Goal: Transaction & Acquisition: Obtain resource

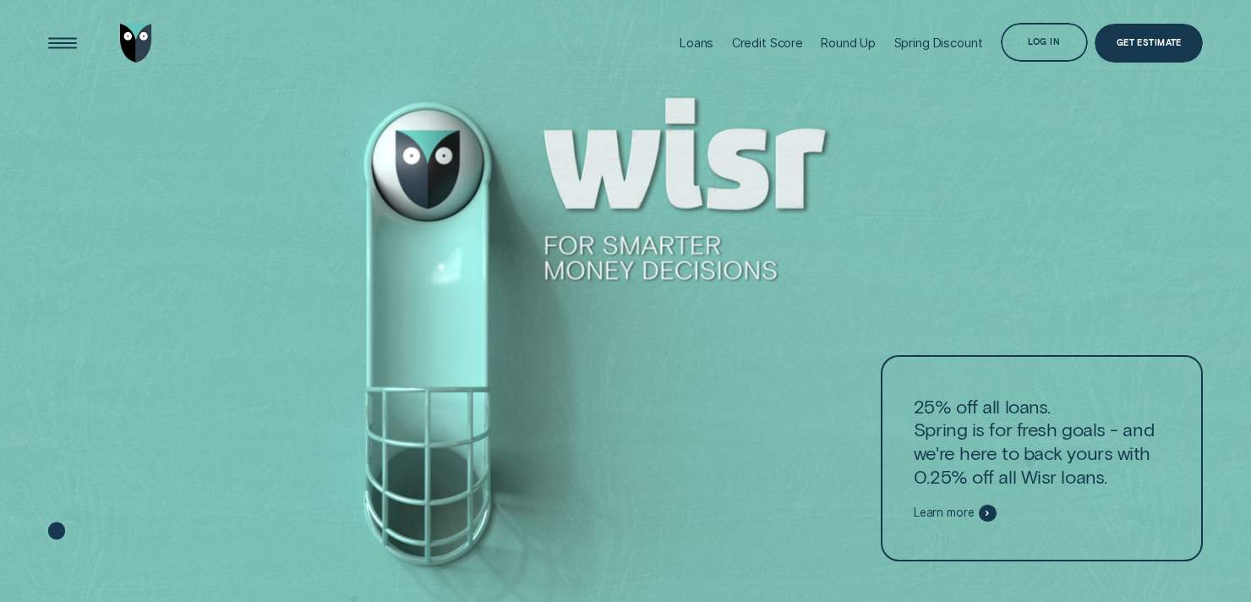
drag, startPoint x: 0, startPoint y: 0, endPoint x: 1141, endPoint y: 40, distance: 1141.7
click at [1141, 41] on div "Get Estimate" at bounding box center [1149, 45] width 65 height 8
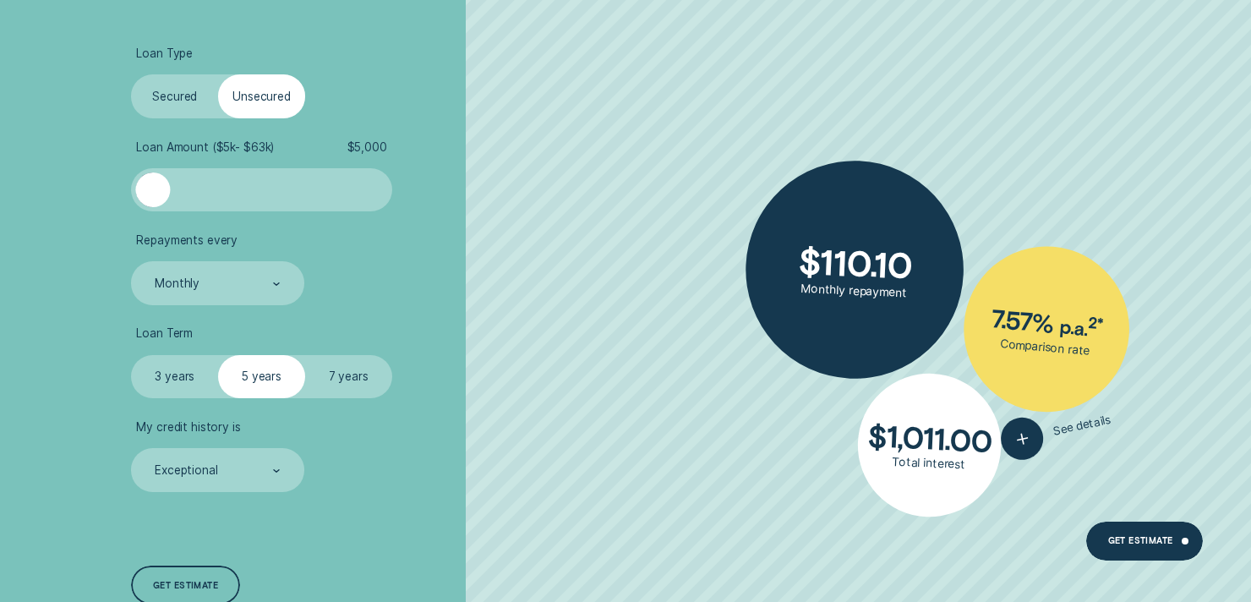
scroll to position [620, 0]
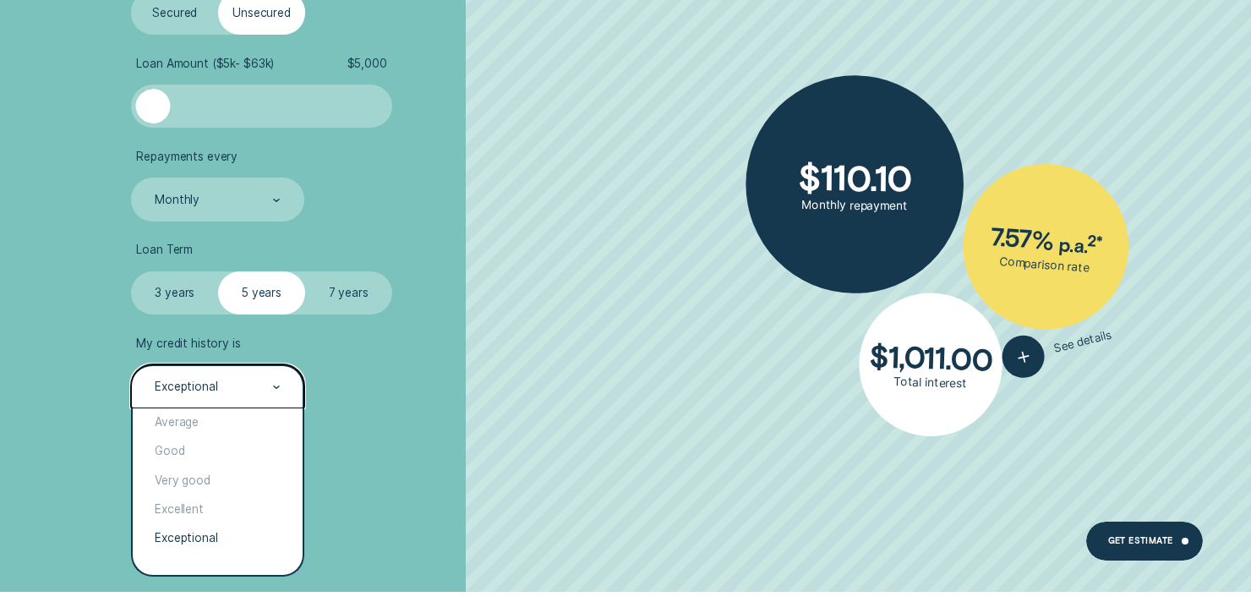
click at [263, 389] on div "Exceptional" at bounding box center [217, 387] width 128 height 16
click at [210, 481] on div "Very good" at bounding box center [218, 480] width 170 height 29
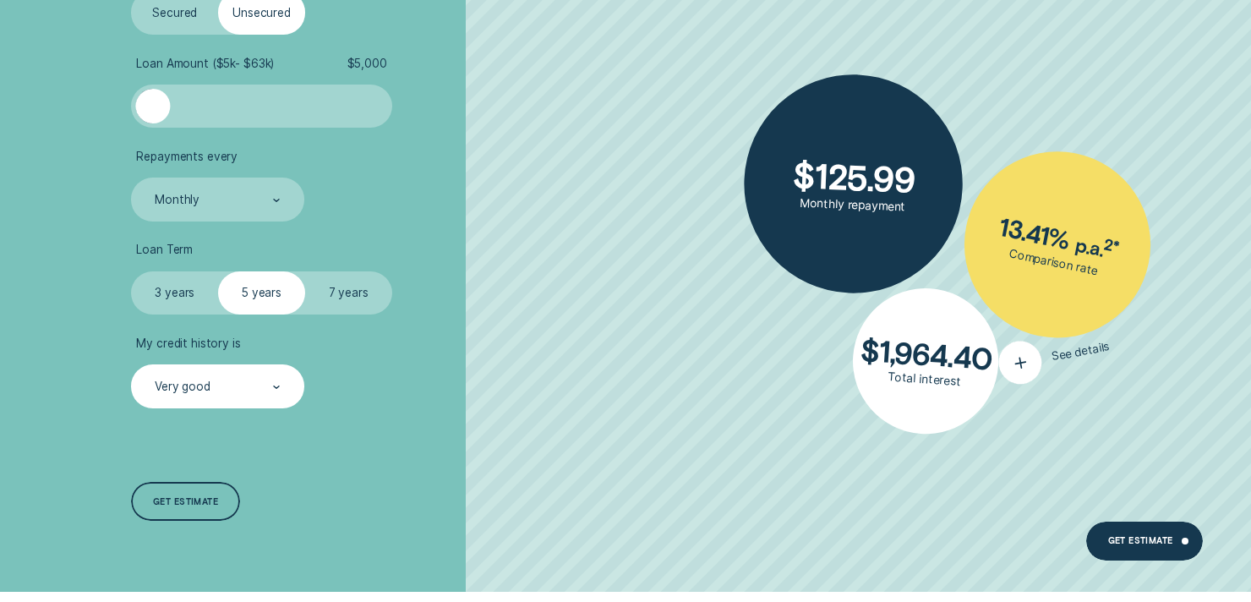
click at [1029, 360] on icon "button" at bounding box center [1020, 362] width 26 height 29
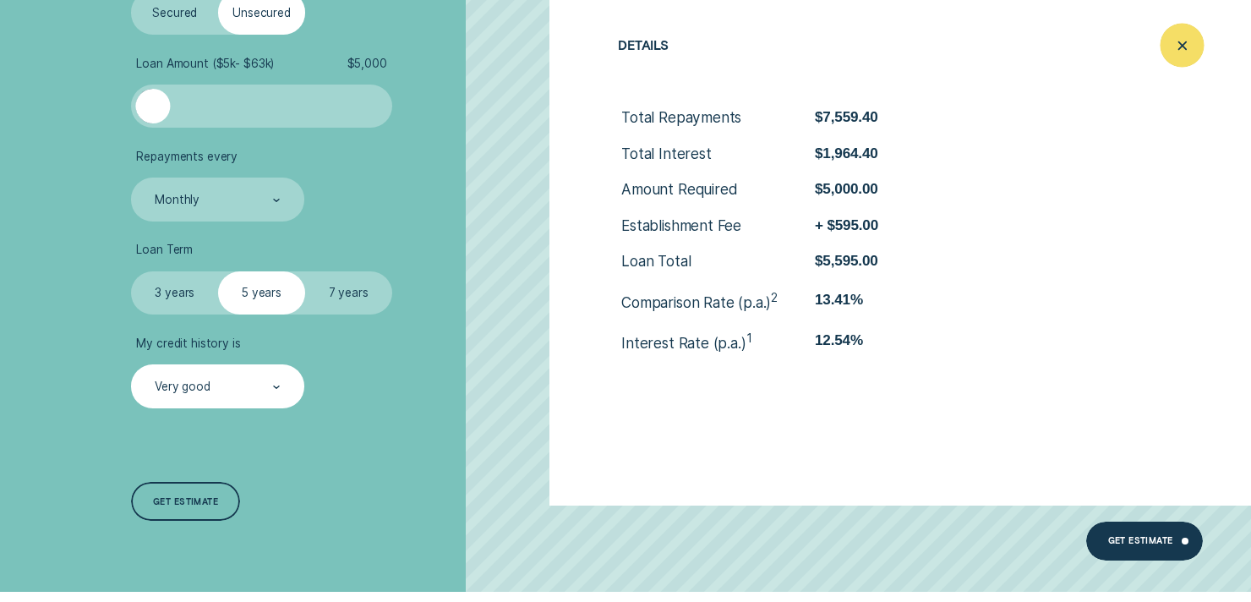
click at [1175, 39] on icon "Close loan details" at bounding box center [1182, 45] width 22 height 26
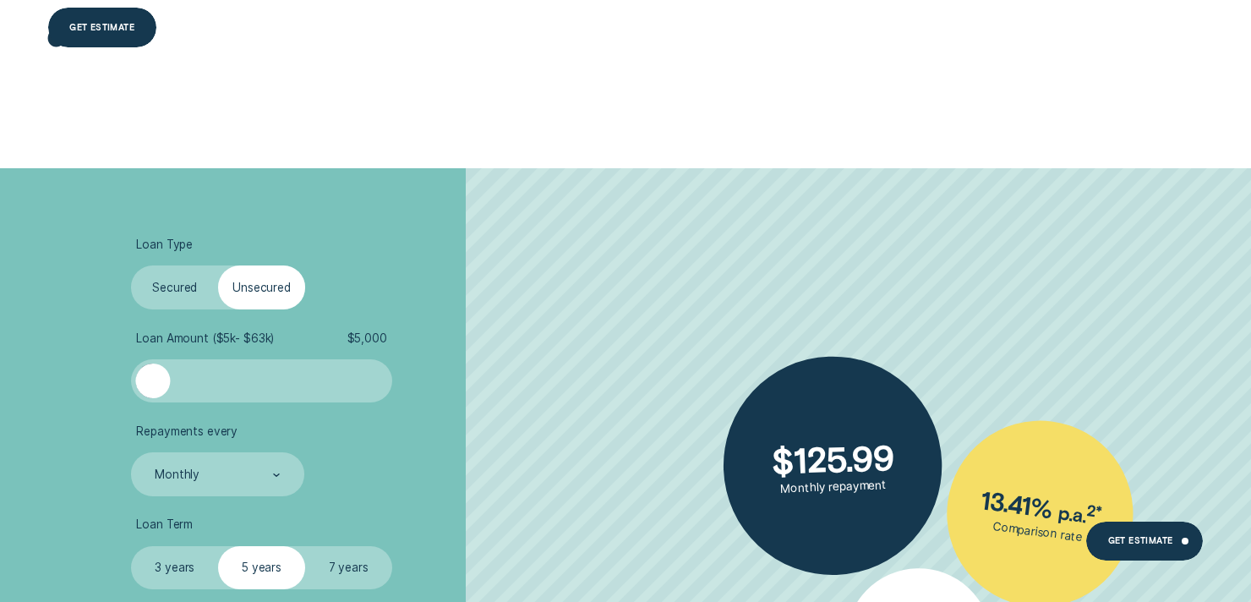
scroll to position [378, 0]
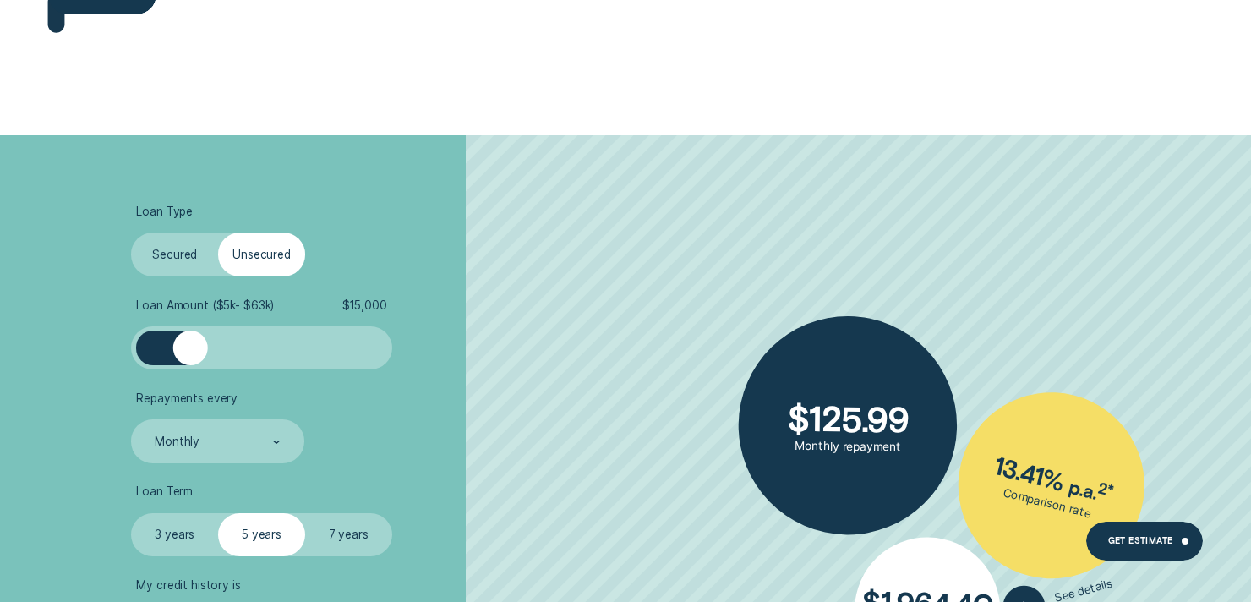
drag, startPoint x: 147, startPoint y: 340, endPoint x: 191, endPoint y: 350, distance: 45.1
click at [191, 350] on div at bounding box center [190, 347] width 35 height 35
click at [498, 308] on li "Loan Amount ( $5k - $63k ) $ 15,000" at bounding box center [332, 334] width 403 height 72
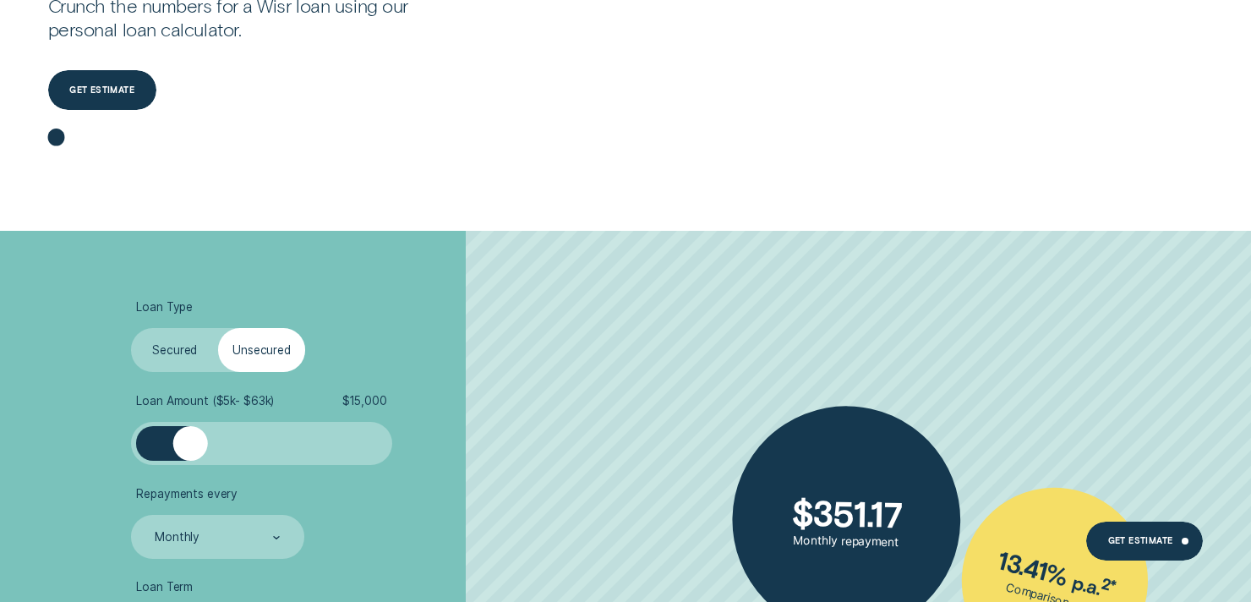
scroll to position [0, 0]
